Goal: Complete application form

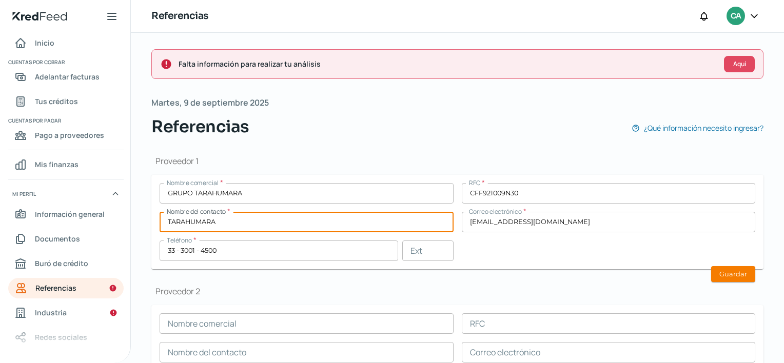
scroll to position [43, 0]
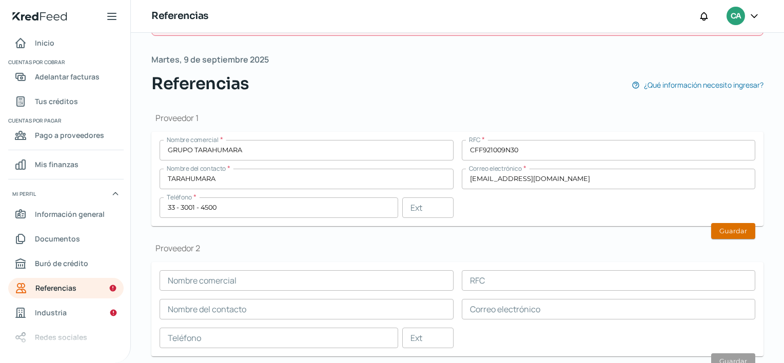
click at [744, 235] on button "Guardar" at bounding box center [733, 231] width 44 height 16
type input "[EMAIL_ADDRESS][DOMAIN_NAME]"
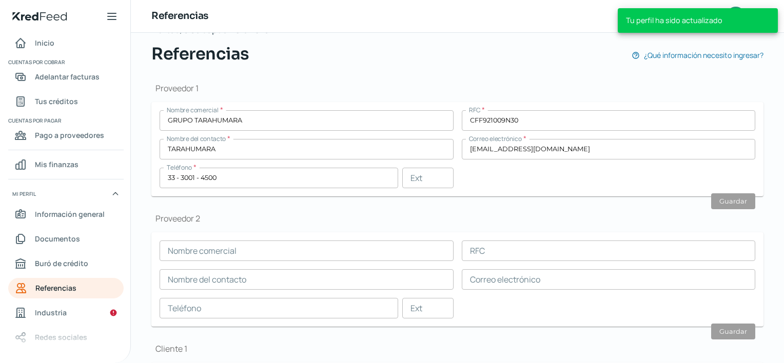
scroll to position [307, 0]
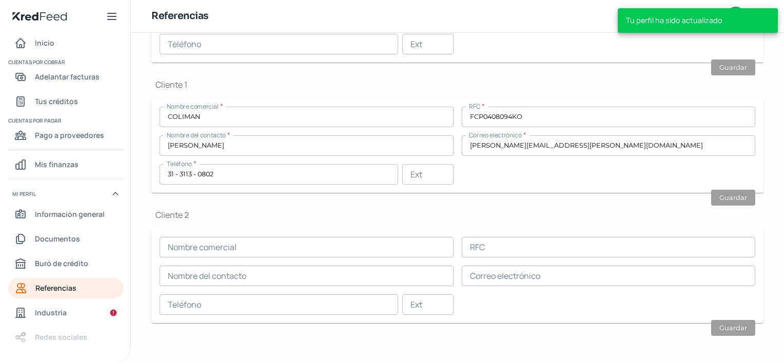
click at [91, 273] on nav "Inicio Cuentas por cobrar Adelantar facturas Tus créditos Cuentas por pagar Pag…" at bounding box center [65, 192] width 130 height 318
click at [94, 269] on link "Buró de crédito" at bounding box center [65, 263] width 115 height 21
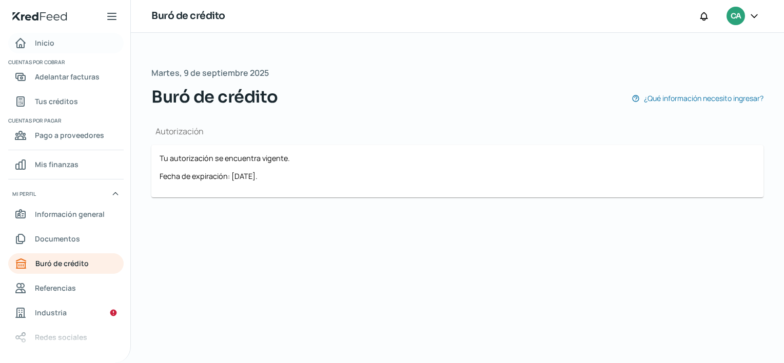
click at [64, 40] on link "Inicio" at bounding box center [65, 43] width 115 height 21
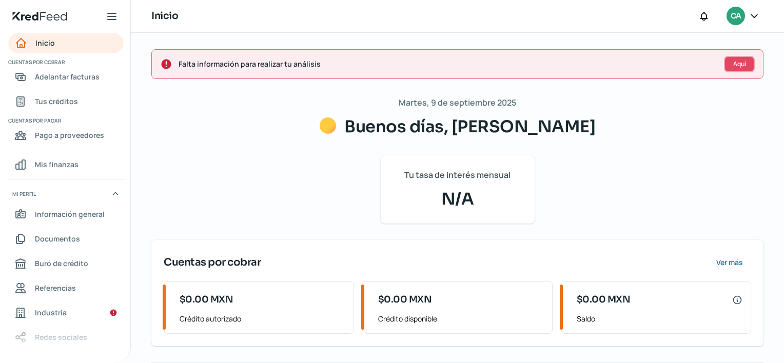
click at [726, 70] on button "Aquí" at bounding box center [739, 64] width 31 height 16
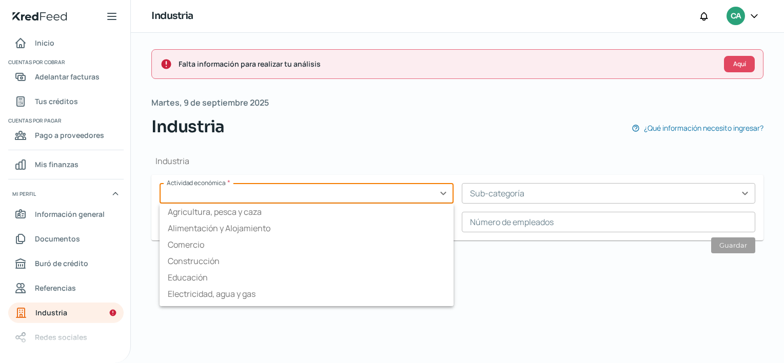
click at [414, 186] on input "text" at bounding box center [306, 193] width 294 height 21
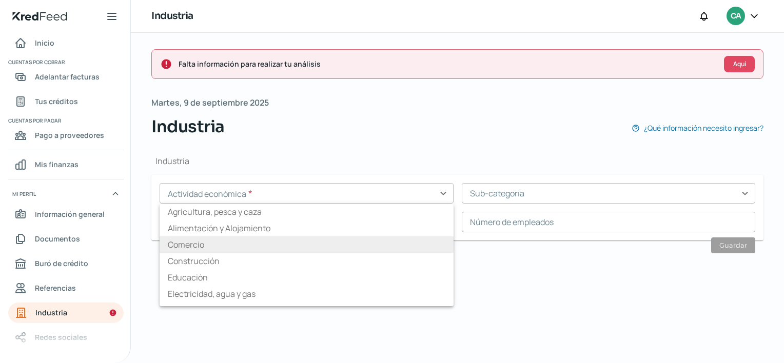
click at [238, 243] on li "Comercio" at bounding box center [306, 244] width 294 height 16
type input "Comercio"
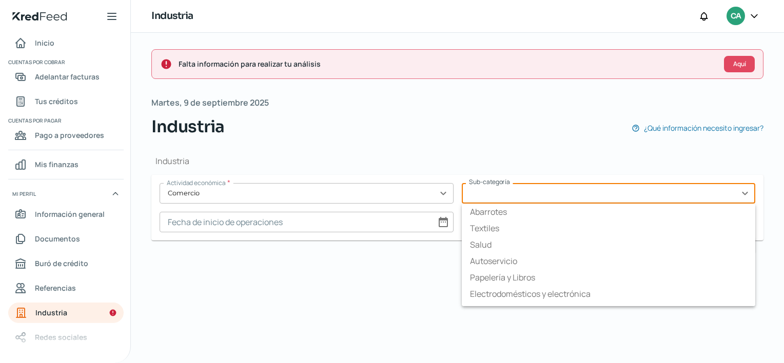
click at [536, 190] on input "text" at bounding box center [609, 193] width 294 height 21
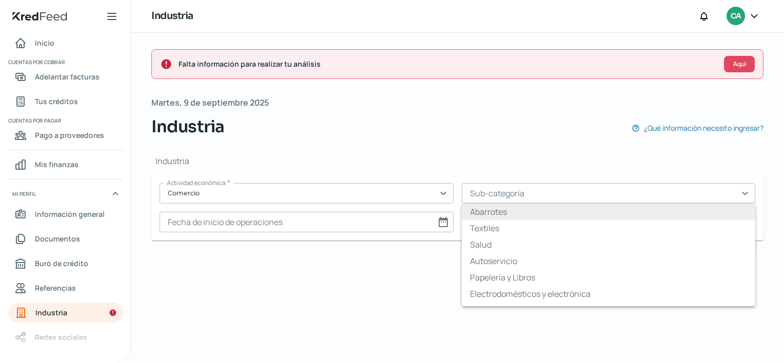
click at [496, 213] on li "Abarrotes" at bounding box center [609, 212] width 294 height 16
type input "Abarrotes"
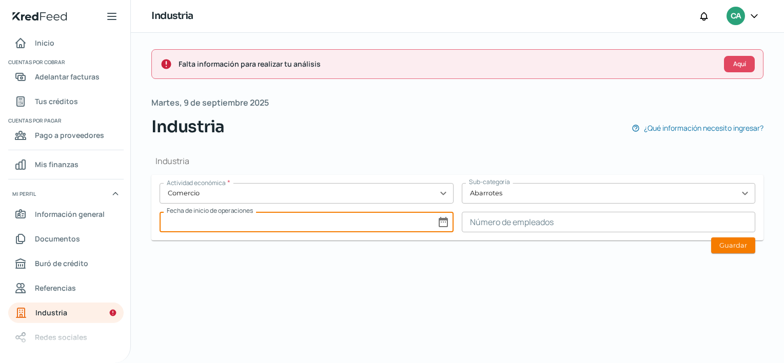
click at [378, 223] on input at bounding box center [306, 222] width 294 height 21
select select "8"
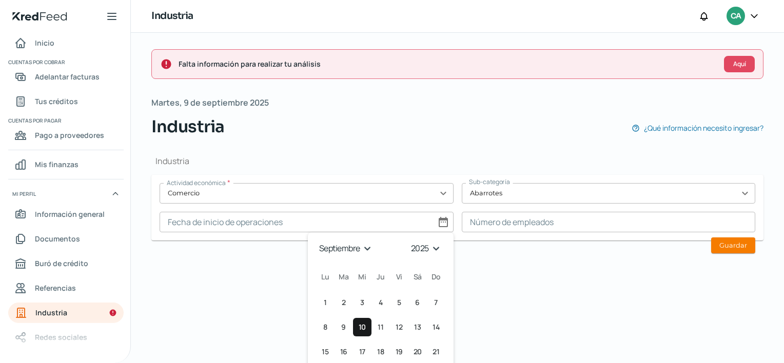
click at [421, 252] on select "1925 1926 1927 1928 1929 1930 1931 1932 1933 1934 1935 1936 1937 1938 1939 1940…" at bounding box center [427, 249] width 36 height 16
select select "2020"
click at [409, 241] on select "1925 1926 1927 1928 1929 1930 1931 1932 1933 1934 1935 1936 1937 1938 1939 1940…" at bounding box center [427, 249] width 36 height 16
click at [356, 245] on select "enero febrero marzo abril mayo junio julio agosto septiembre octubre noviembre …" at bounding box center [345, 249] width 59 height 16
select select "9"
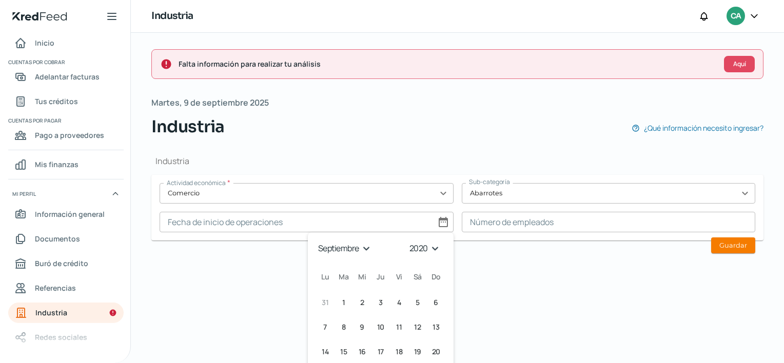
click at [316, 241] on select "enero febrero marzo abril mayo junio julio agosto septiembre octubre noviembre …" at bounding box center [345, 249] width 59 height 16
click at [379, 298] on span "1" at bounding box center [380, 302] width 3 height 12
type input "[DATE]"
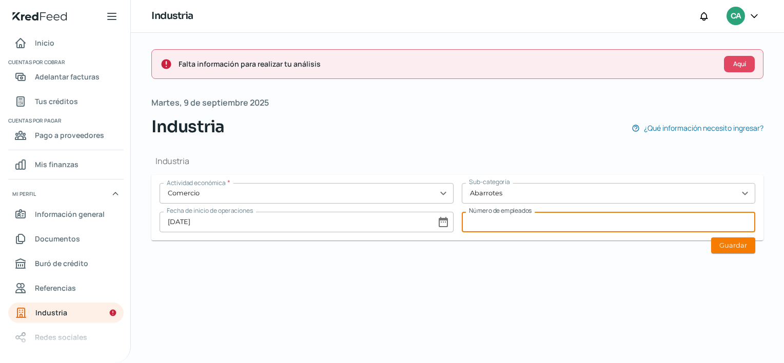
click at [521, 225] on input at bounding box center [609, 222] width 294 height 21
type input "3"
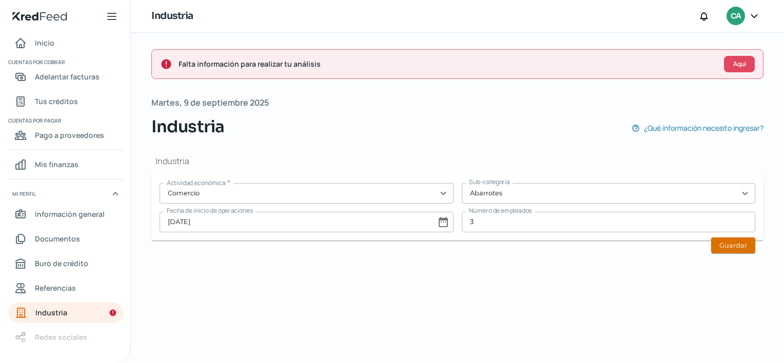
click at [728, 242] on button "Guardar" at bounding box center [733, 245] width 44 height 16
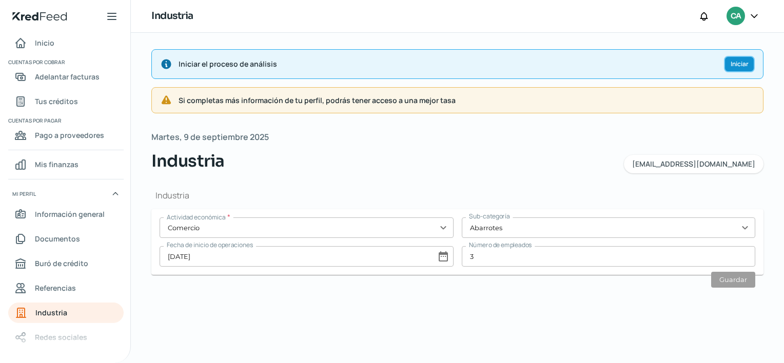
click at [732, 62] on span "Iniciar" at bounding box center [739, 64] width 18 height 6
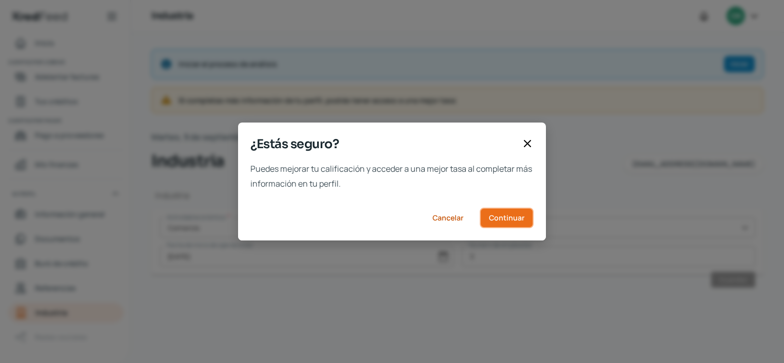
click at [503, 217] on span "Continuar" at bounding box center [506, 217] width 35 height 7
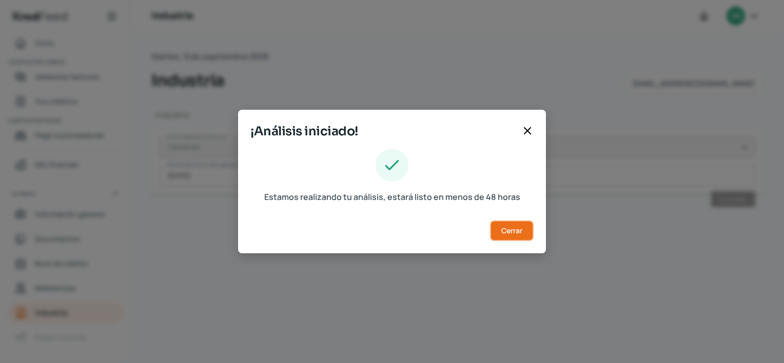
click at [519, 232] on span "Cerrar" at bounding box center [511, 230] width 21 height 7
